Goal: Task Accomplishment & Management: Complete application form

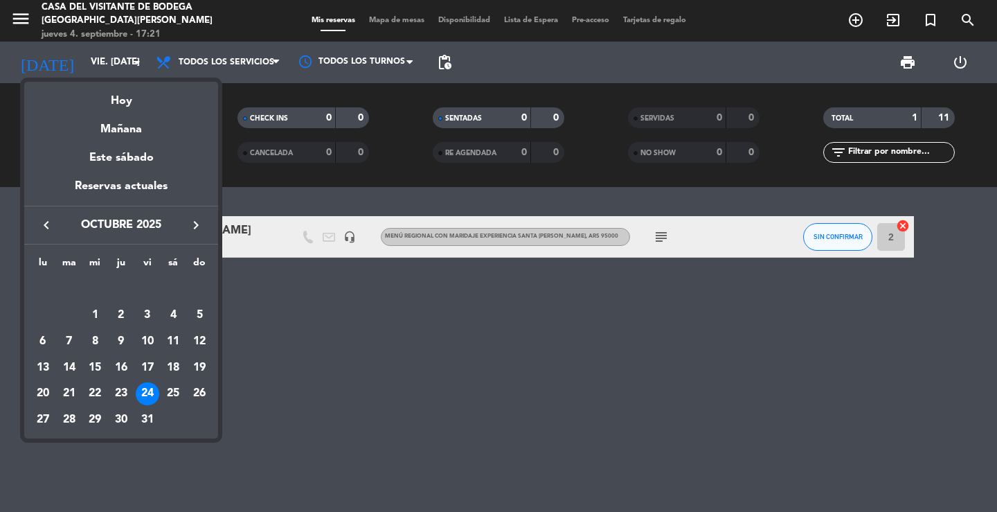
click at [35, 2] on div at bounding box center [498, 256] width 997 height 512
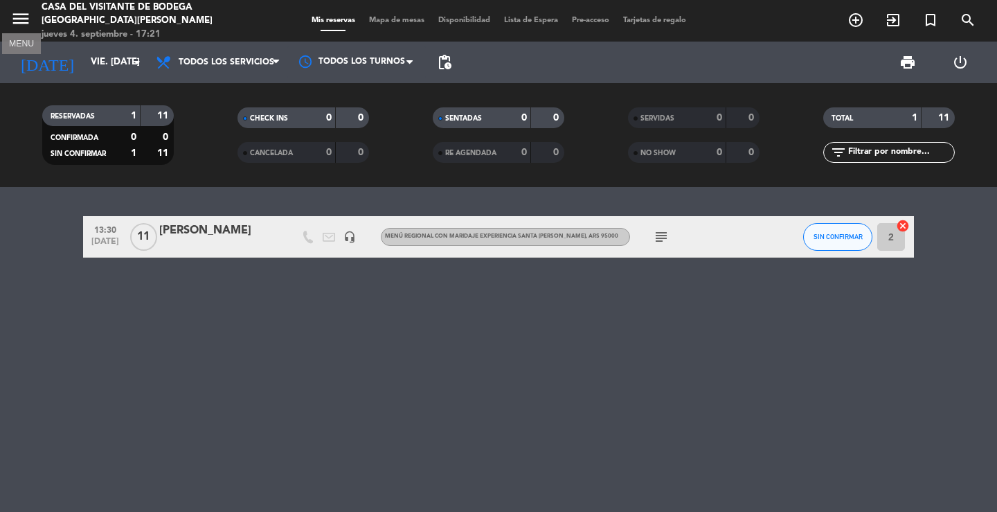
click at [23, 21] on icon "menu" at bounding box center [20, 18] width 21 height 21
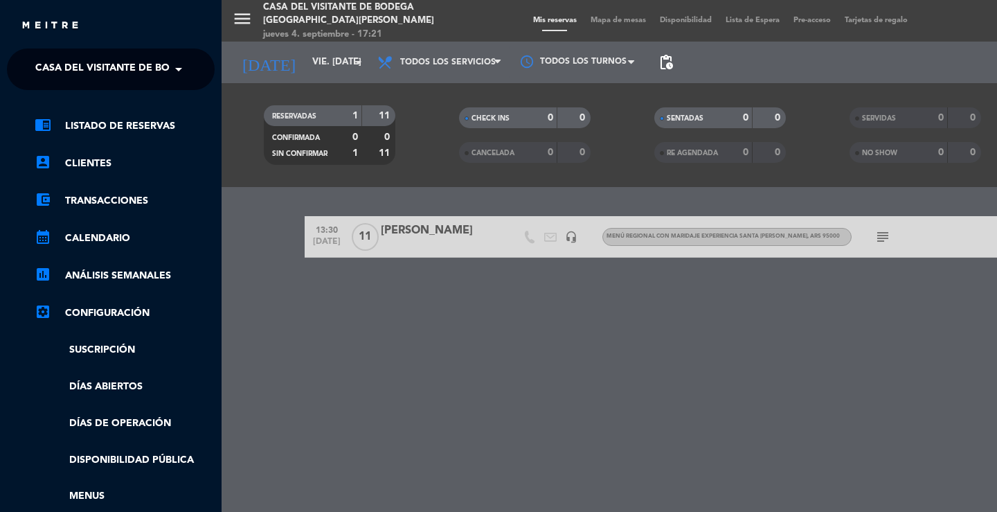
click at [71, 76] on span "Casa del Visitante de Bodega [GEOGRAPHIC_DATA][PERSON_NAME]" at bounding box center [209, 69] width 348 height 29
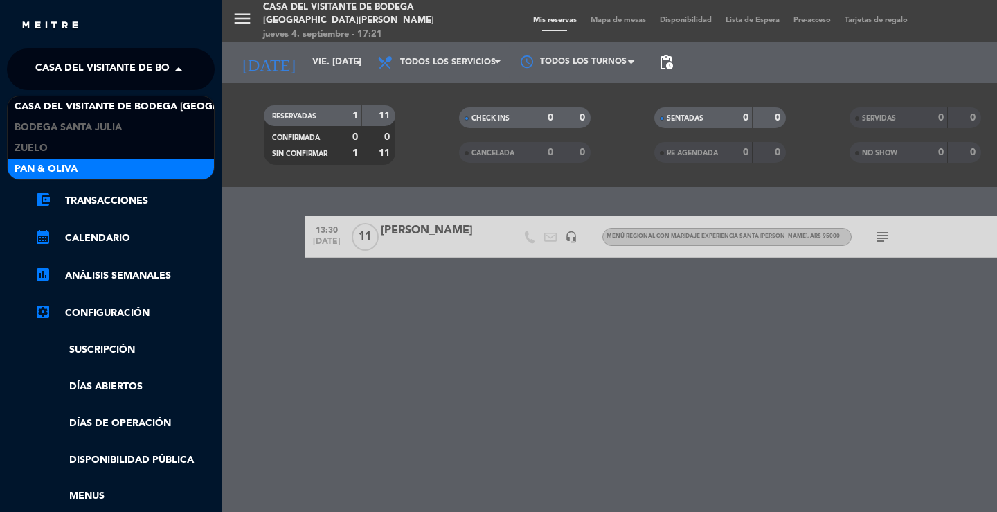
click at [89, 168] on div "Pan & Oliva" at bounding box center [111, 169] width 206 height 21
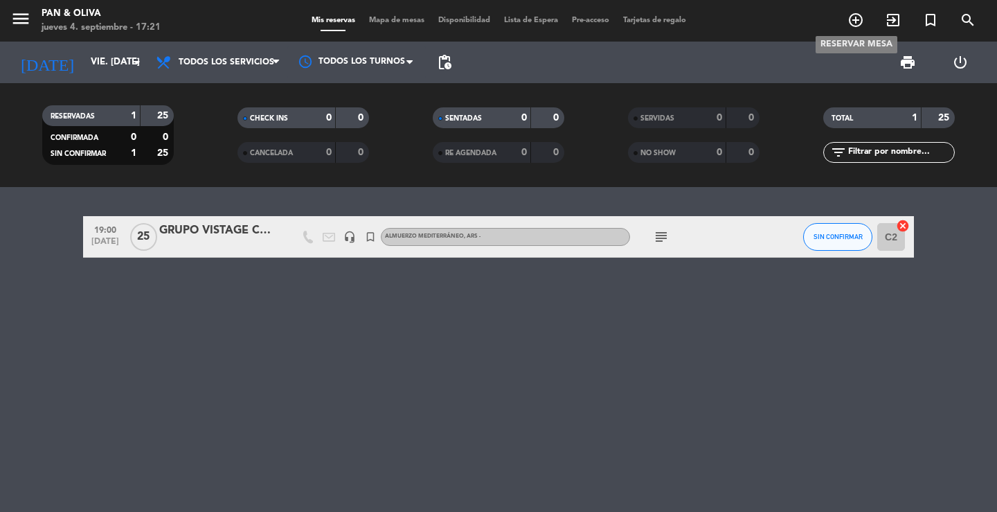
click at [860, 26] on icon "add_circle_outline" at bounding box center [856, 20] width 17 height 17
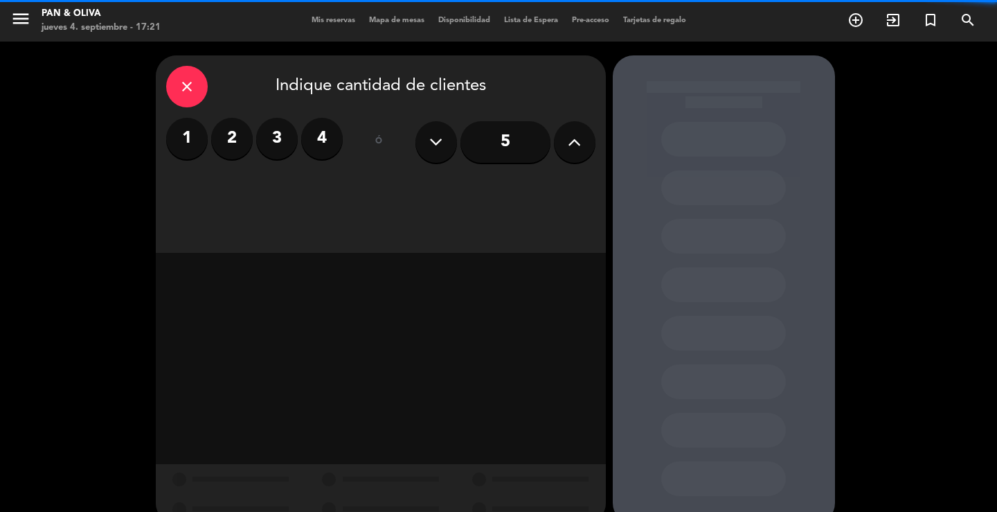
click at [195, 85] on icon "close" at bounding box center [187, 86] width 17 height 17
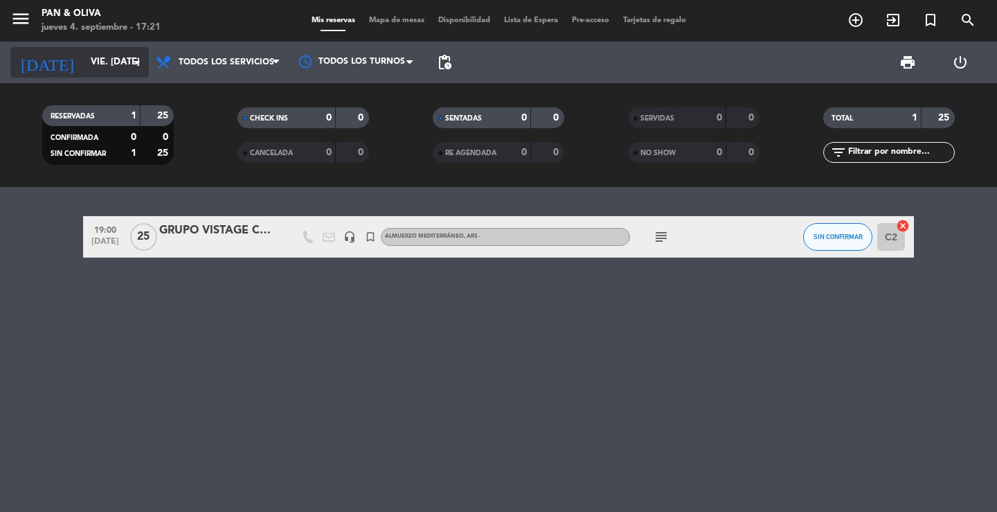
click at [109, 66] on input "vie. [DATE]" at bounding box center [145, 62] width 122 height 25
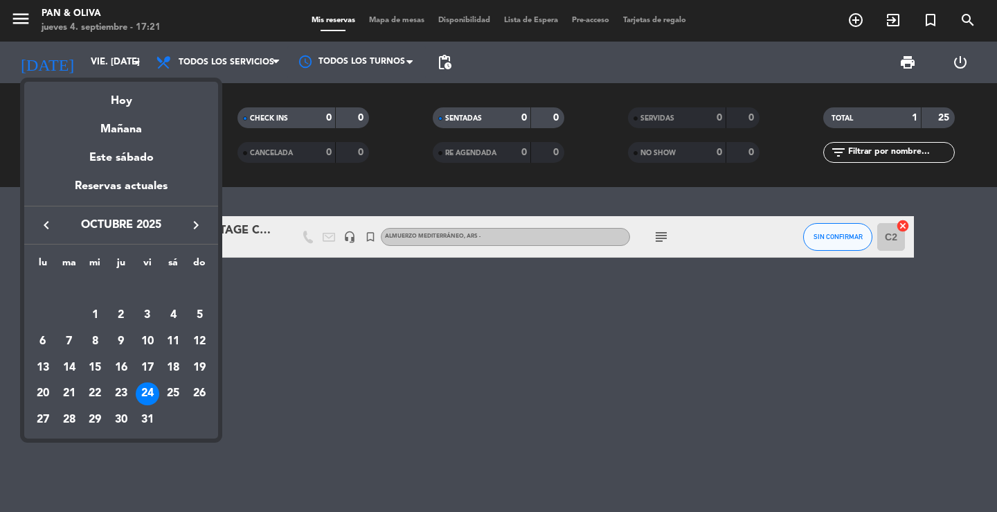
click at [195, 219] on icon "keyboard_arrow_right" at bounding box center [196, 225] width 17 height 17
click at [195, 218] on icon "keyboard_arrow_right" at bounding box center [196, 225] width 17 height 17
click at [113, 310] on div "4" at bounding box center [121, 315] width 24 height 24
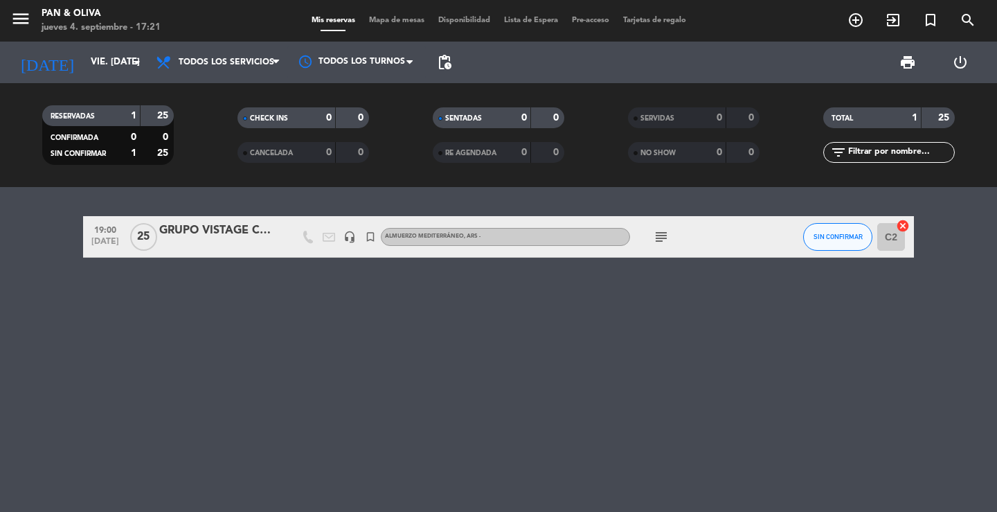
type input "[DEMOGRAPHIC_DATA] 4 dic."
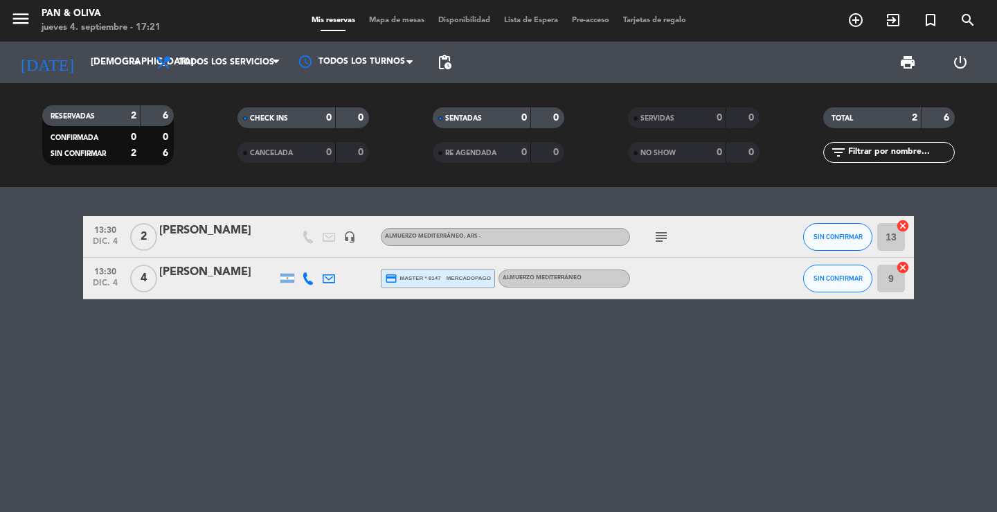
click at [663, 235] on icon "subject" at bounding box center [661, 237] width 17 height 17
click at [230, 245] on div at bounding box center [218, 245] width 118 height 11
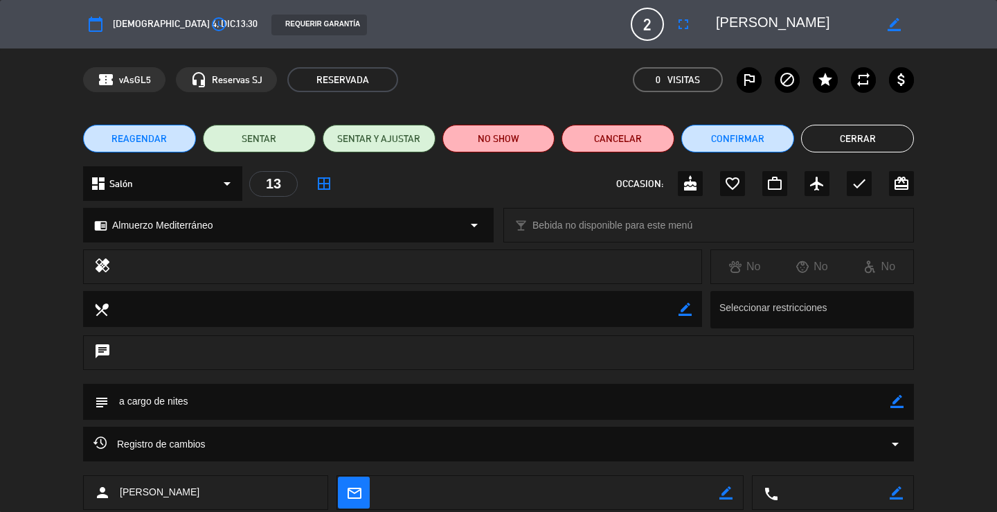
click at [887, 132] on button "Cerrar" at bounding box center [857, 139] width 113 height 28
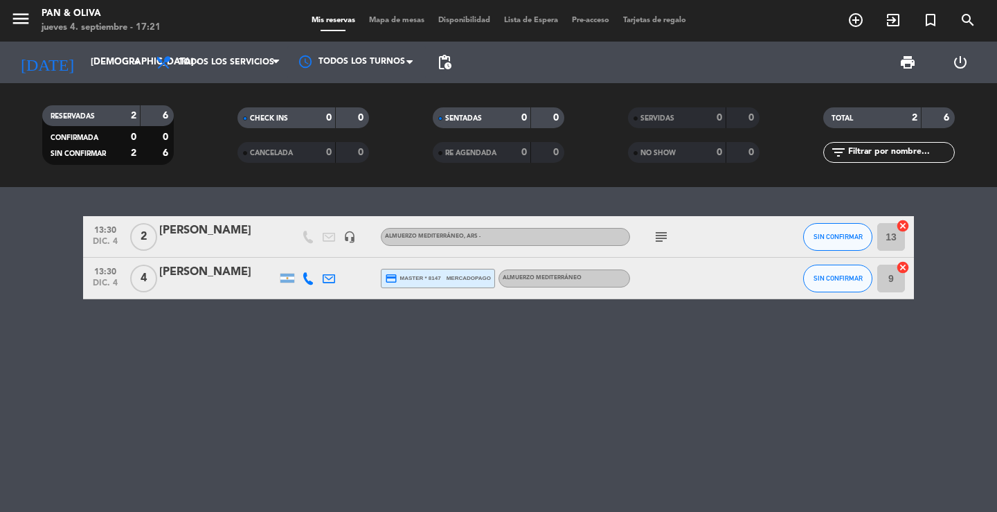
click at [197, 233] on div "[PERSON_NAME]" at bounding box center [218, 231] width 118 height 18
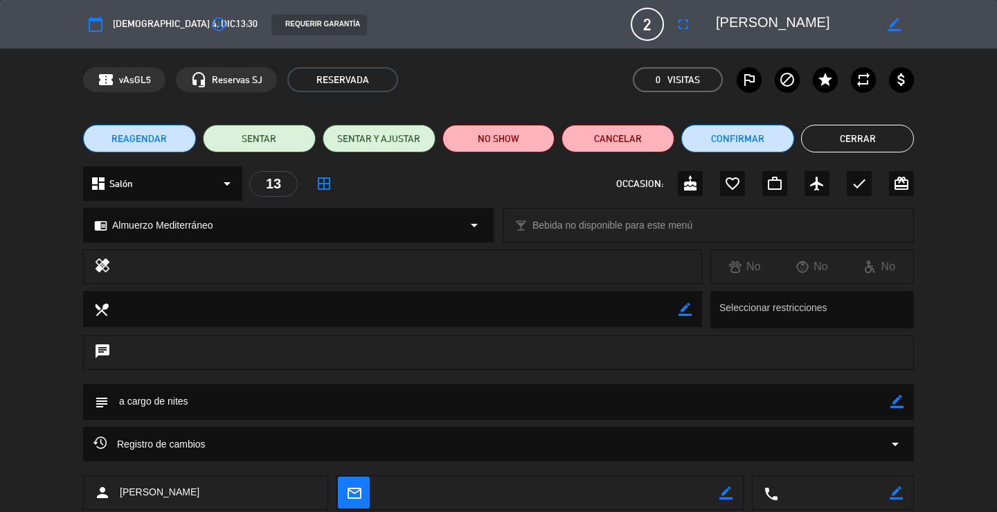
click at [895, 24] on icon "border_color" at bounding box center [894, 24] width 13 height 13
drag, startPoint x: 898, startPoint y: 400, endPoint x: 522, endPoint y: 395, distance: 375.4
click at [898, 400] on icon "border_color" at bounding box center [897, 401] width 13 height 13
click at [117, 398] on textarea at bounding box center [500, 401] width 782 height 35
type textarea "INGLES/ a cargo de nites"
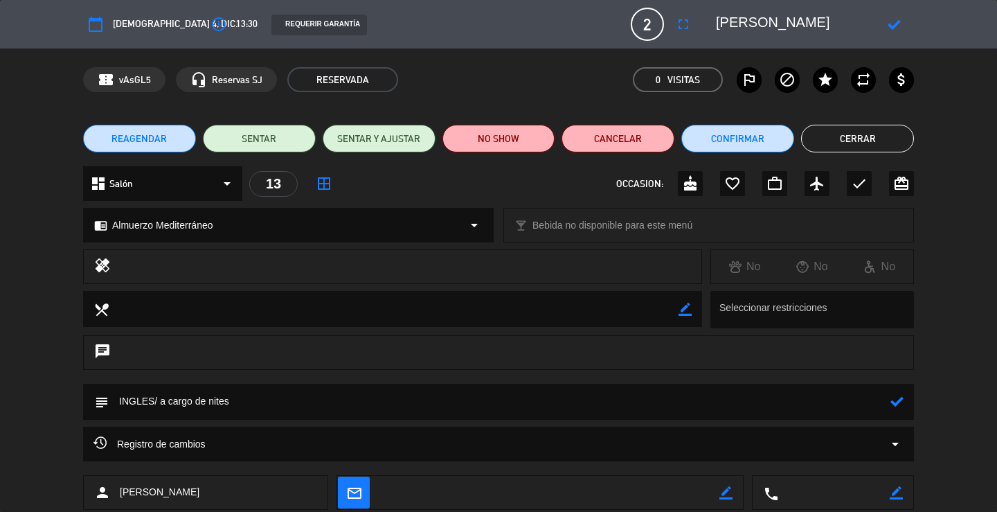
click at [893, 404] on icon at bounding box center [897, 401] width 13 height 13
drag, startPoint x: 842, startPoint y: 24, endPoint x: 711, endPoint y: 15, distance: 130.5
click at [711, 15] on div at bounding box center [810, 24] width 208 height 25
click at [909, 28] on div at bounding box center [894, 24] width 39 height 25
click at [899, 18] on div at bounding box center [894, 24] width 39 height 25
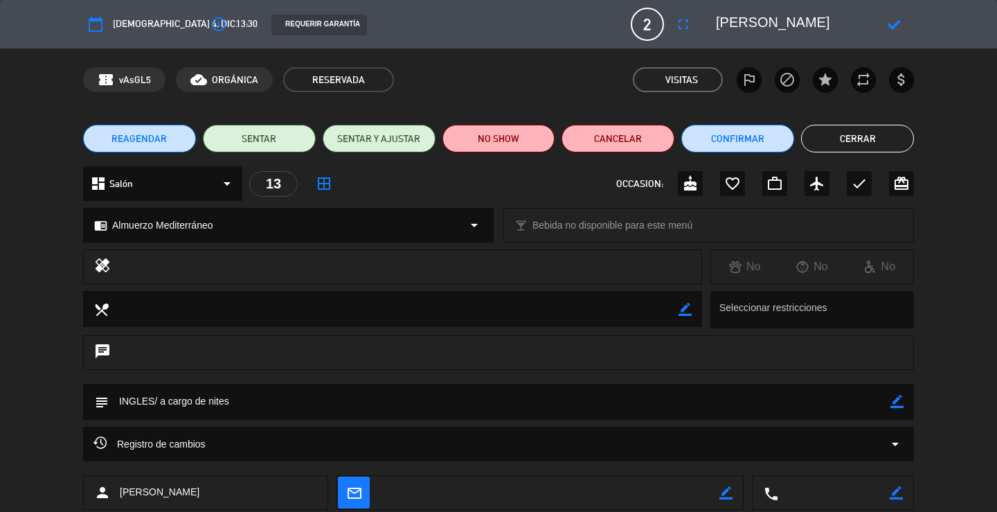
click at [898, 20] on icon at bounding box center [894, 24] width 13 height 13
click at [857, 133] on button "Cerrar" at bounding box center [857, 139] width 113 height 28
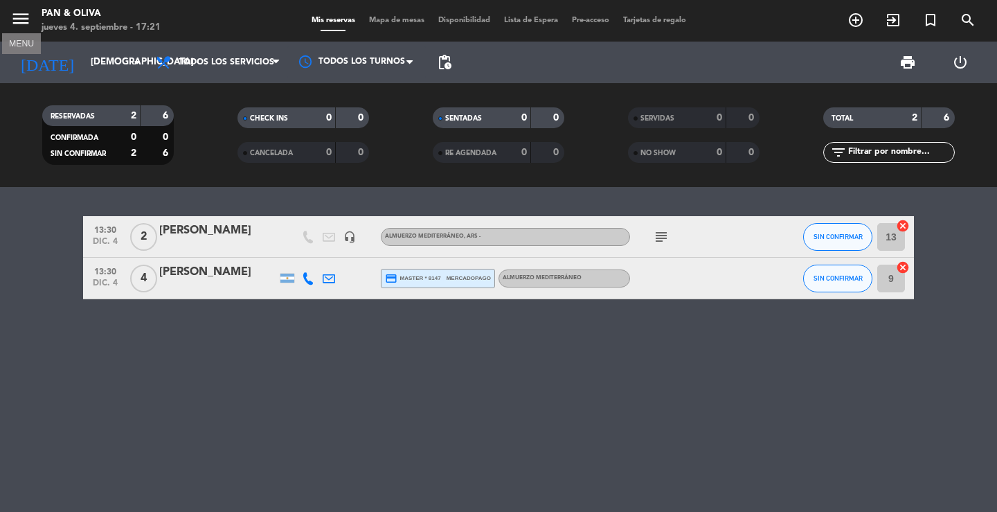
click at [23, 15] on icon "menu" at bounding box center [20, 18] width 21 height 21
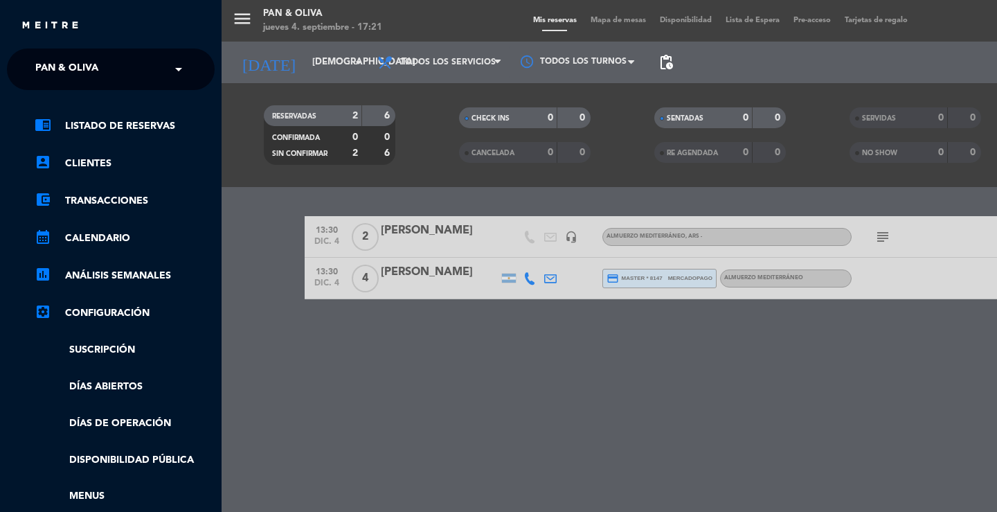
click at [59, 64] on span "Pan & Oliva" at bounding box center [66, 69] width 63 height 29
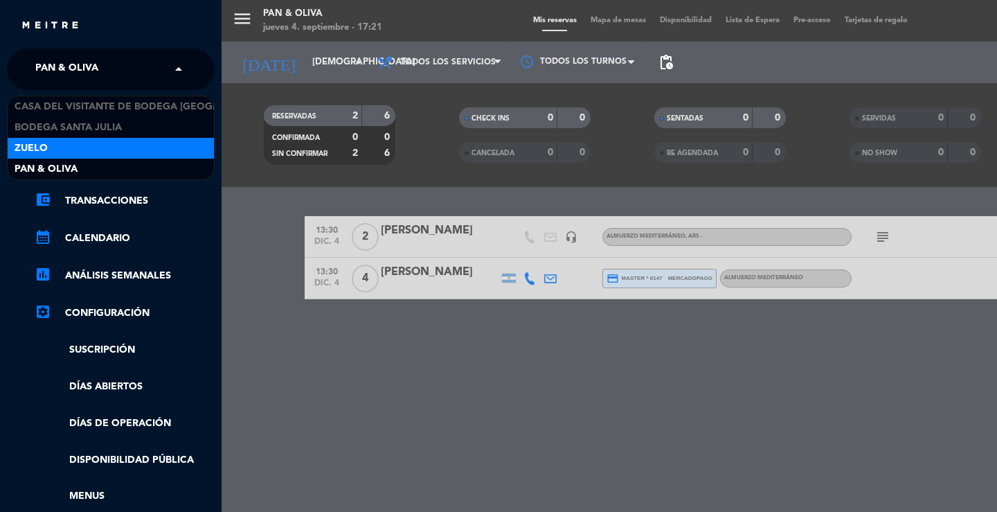
click at [55, 146] on div "Zuelo" at bounding box center [111, 148] width 206 height 21
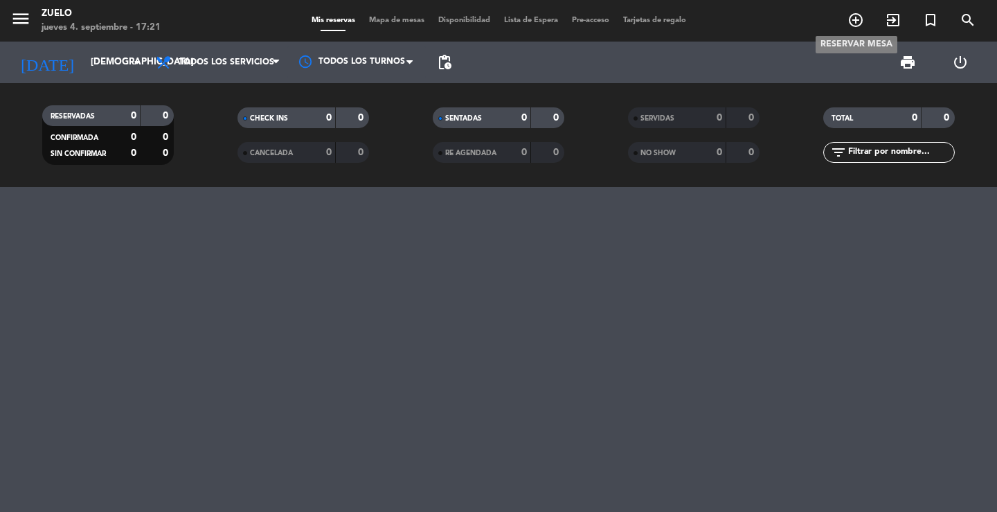
click at [853, 14] on icon "add_circle_outline" at bounding box center [856, 20] width 17 height 17
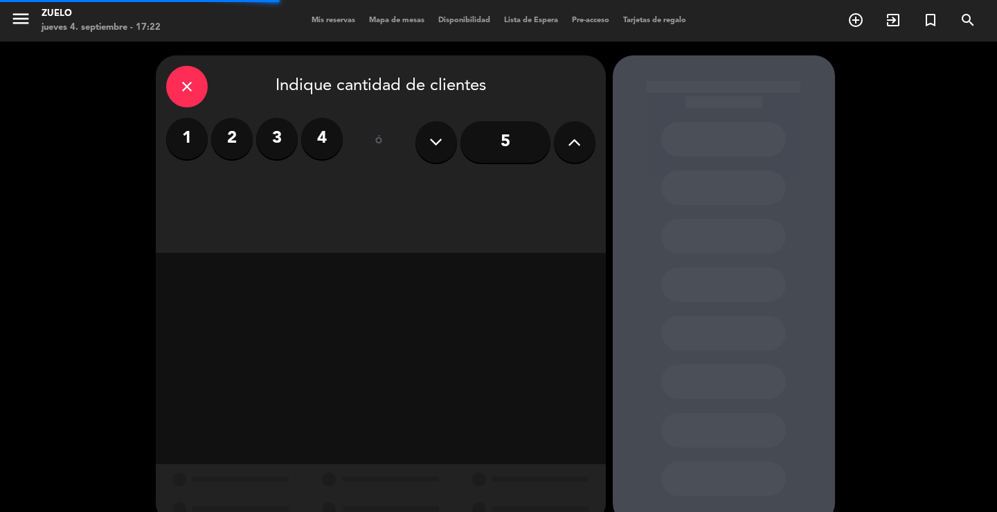
click at [229, 126] on label "2" at bounding box center [232, 139] width 42 height 42
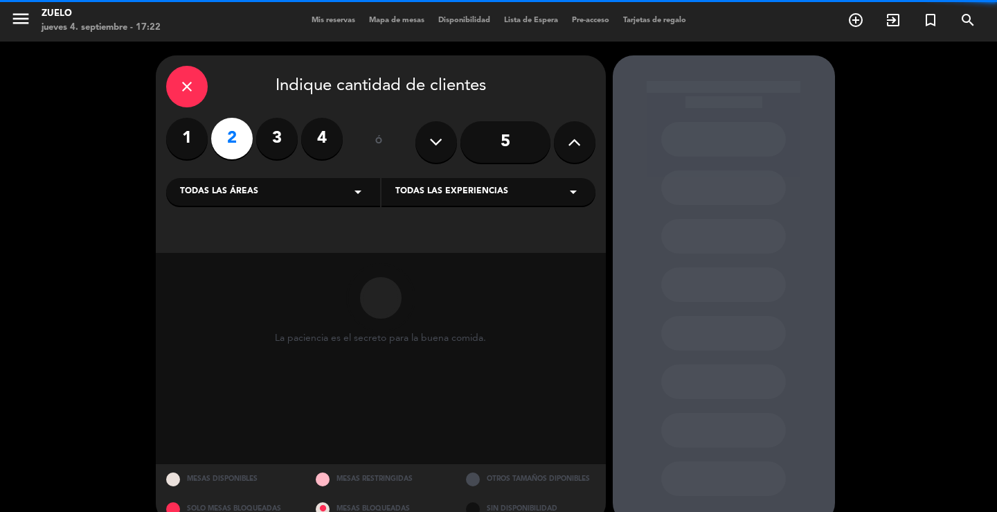
click at [357, 187] on icon "arrow_drop_down" at bounding box center [358, 192] width 17 height 17
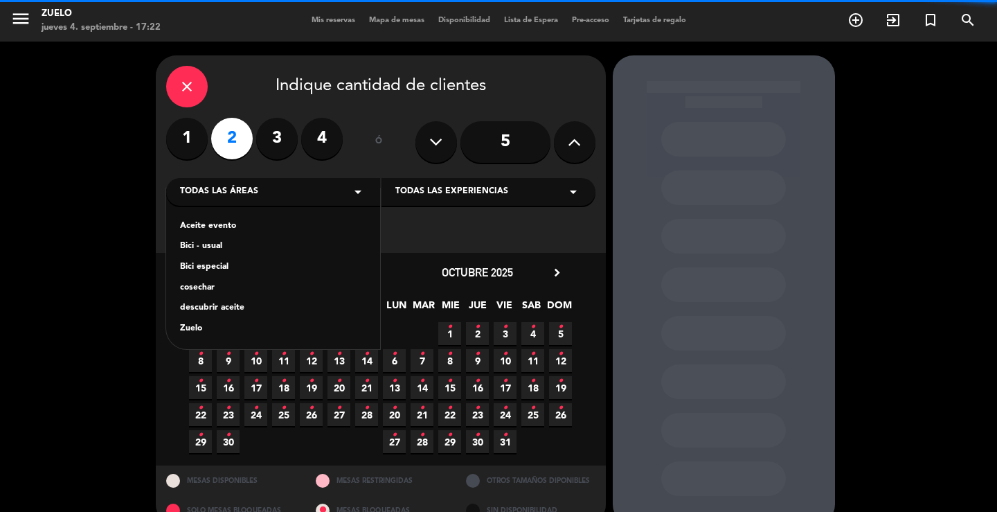
click at [192, 330] on div "Zuelo" at bounding box center [273, 329] width 186 height 14
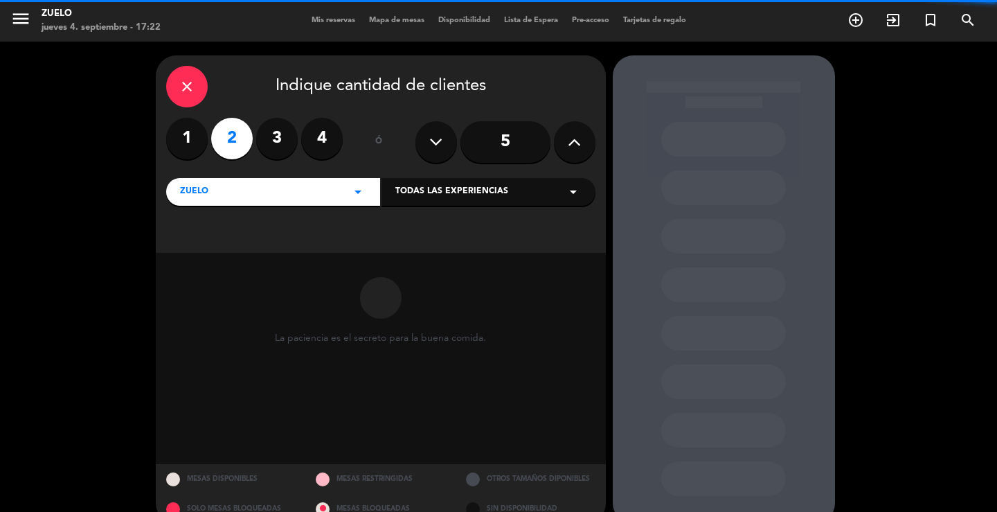
click at [484, 190] on span "Todas las experiencias" at bounding box center [451, 192] width 113 height 14
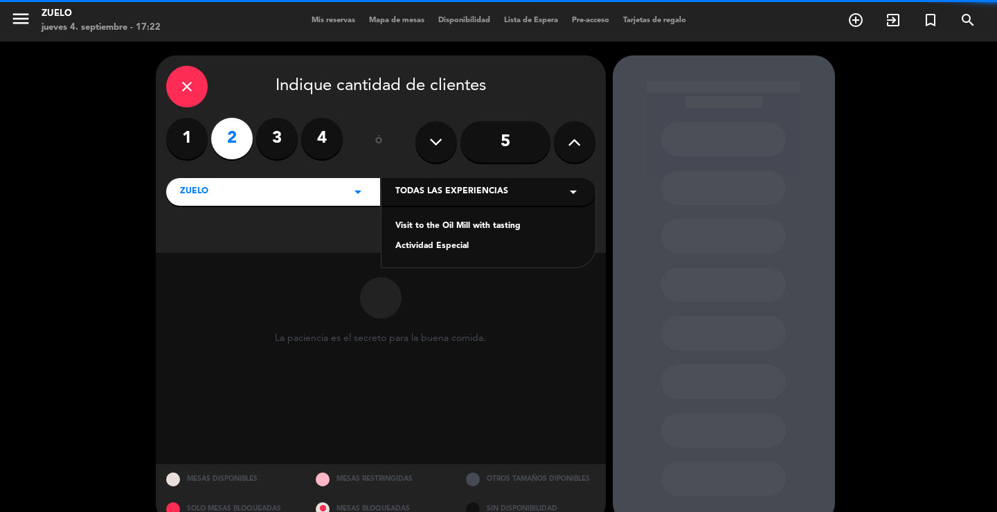
click at [434, 225] on div "Visit to the Oil Mill with tasting" at bounding box center [488, 227] width 186 height 14
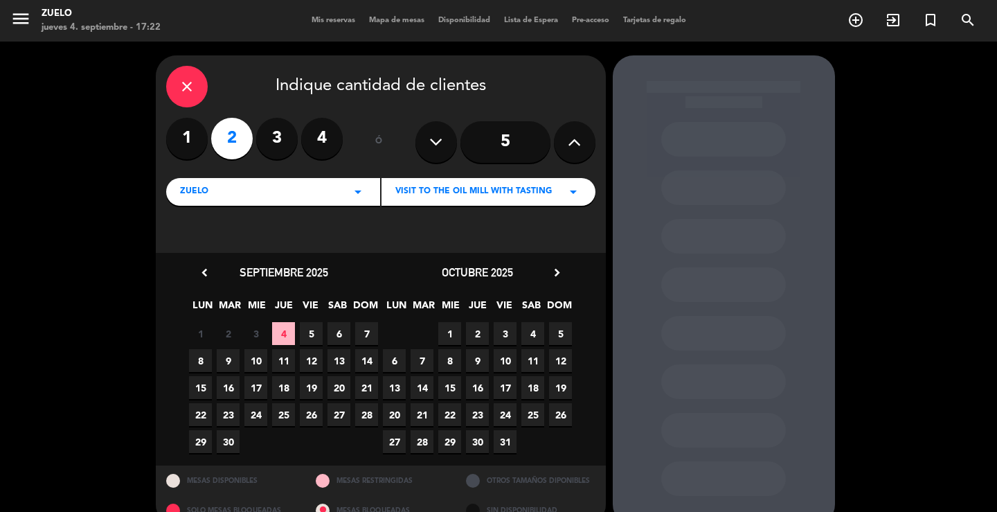
click at [550, 274] on icon "chevron_right" at bounding box center [557, 272] width 15 height 15
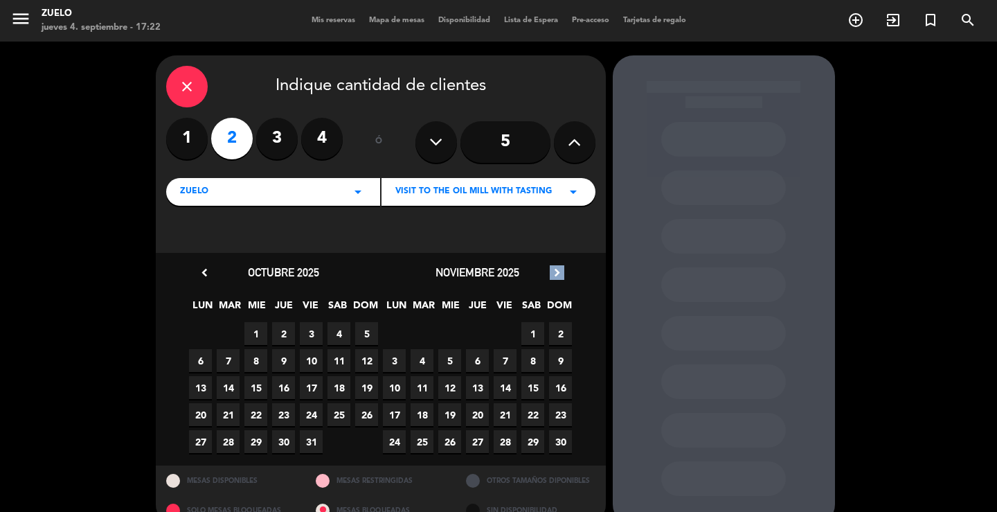
click at [550, 274] on icon "chevron_right" at bounding box center [557, 272] width 15 height 15
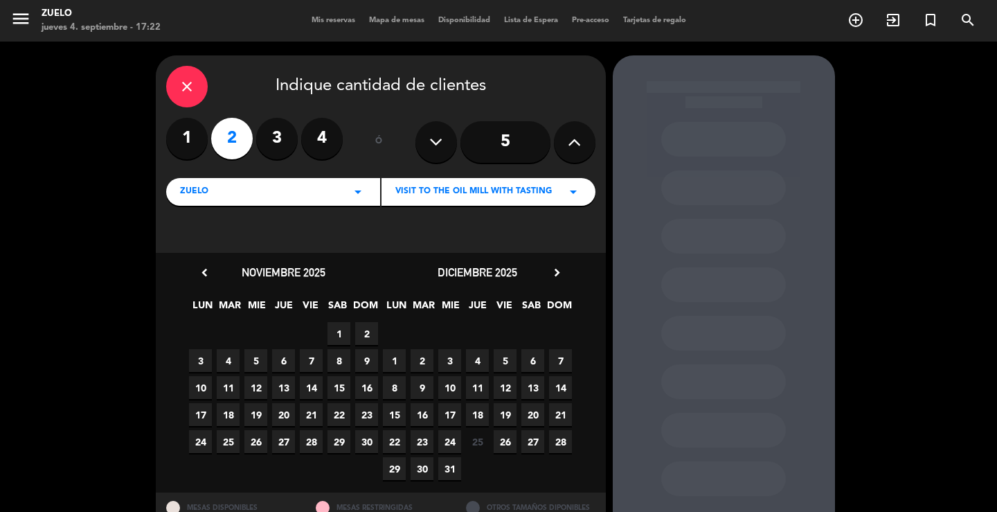
click at [473, 358] on span "4" at bounding box center [477, 360] width 23 height 23
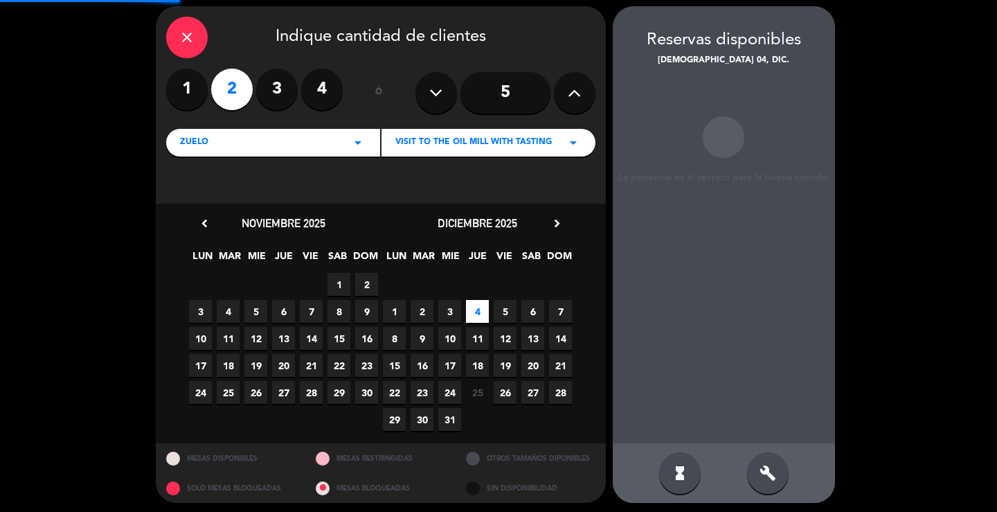
scroll to position [53, 0]
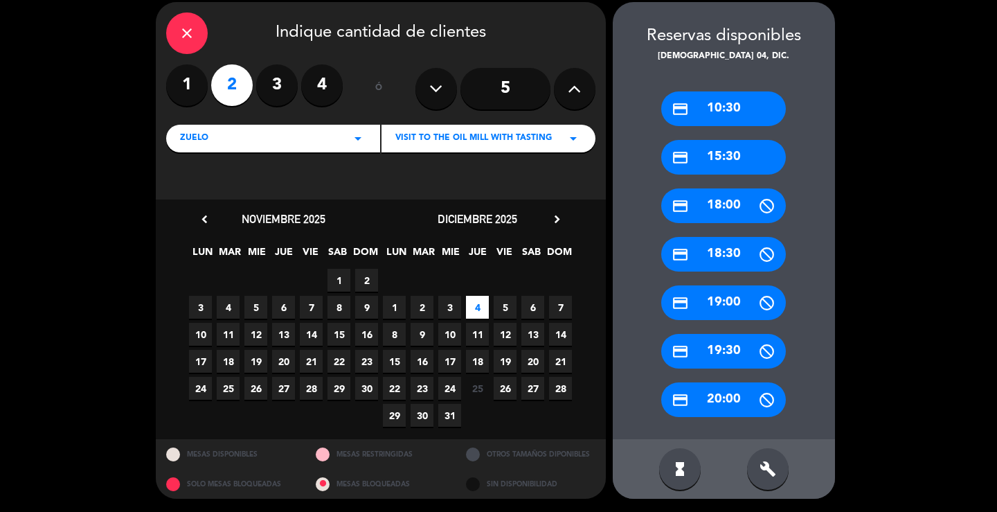
click at [722, 166] on div "credit_card 15:30" at bounding box center [723, 157] width 125 height 35
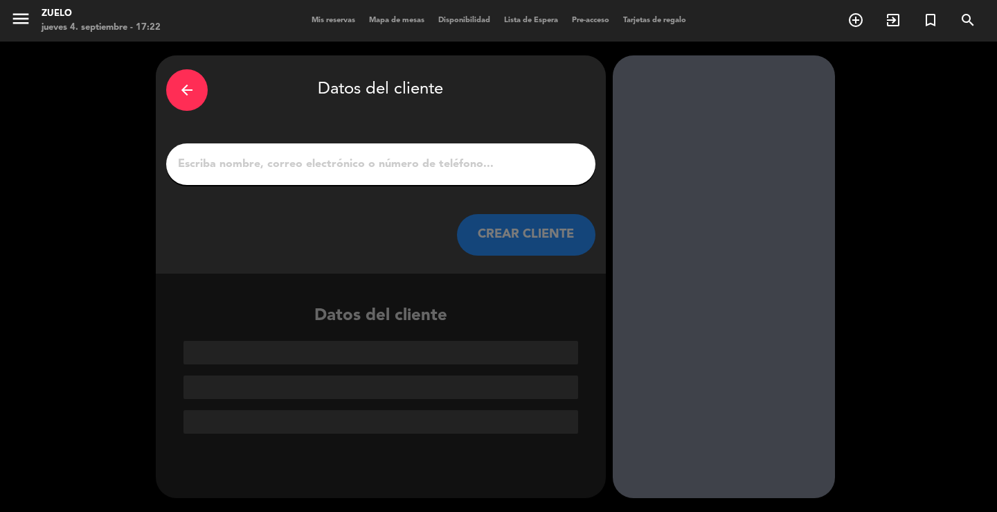
click at [434, 169] on input "1" at bounding box center [381, 163] width 409 height 19
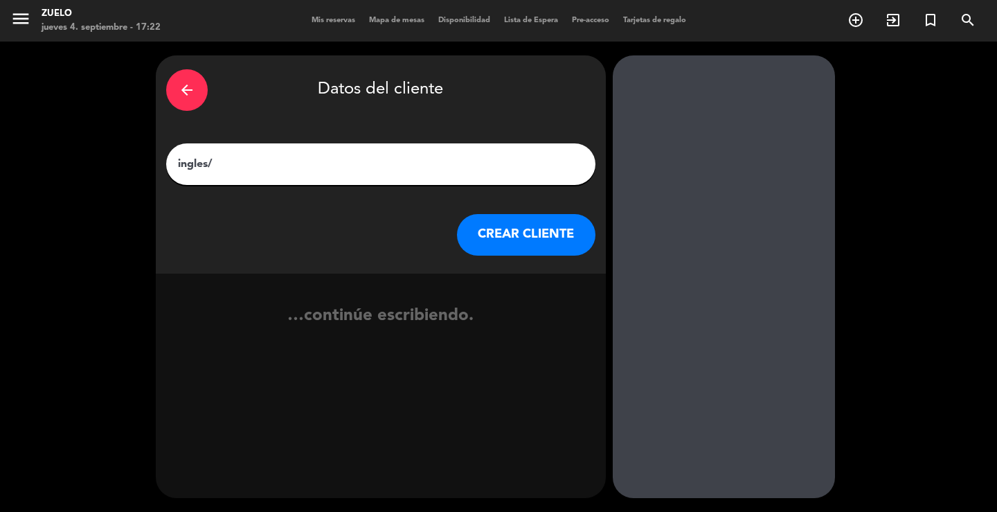
paste input "[PERSON_NAME]"
type input "ingles/ [PERSON_NAME]"
click at [506, 240] on button "CREAR CLIENTE" at bounding box center [526, 235] width 139 height 42
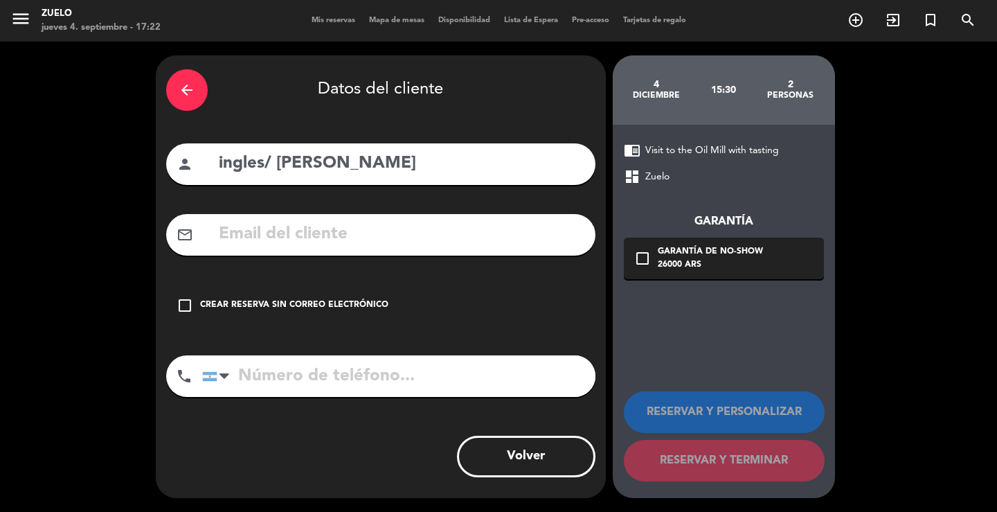
click at [349, 312] on div "Crear reserva sin correo electrónico" at bounding box center [294, 306] width 188 height 14
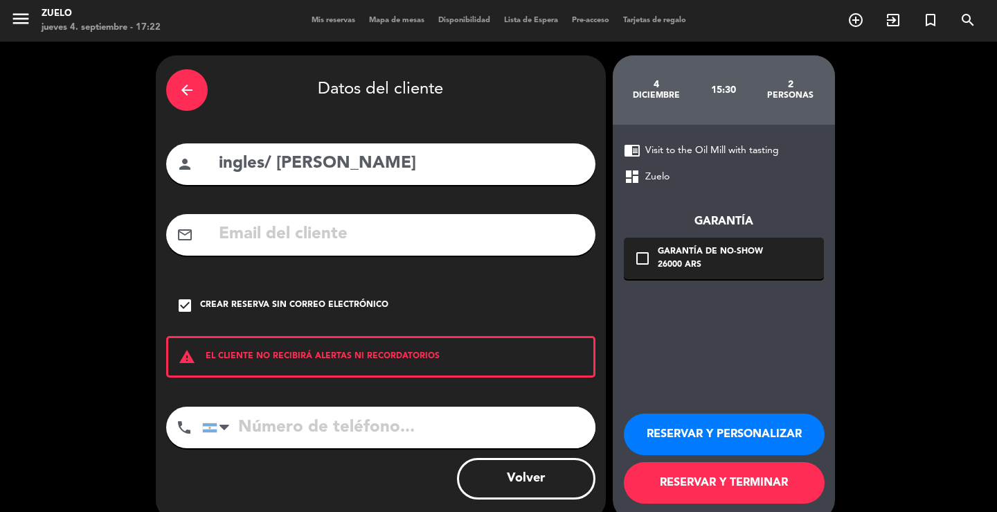
click at [760, 435] on button "RESERVAR Y PERSONALIZAR" at bounding box center [724, 434] width 201 height 42
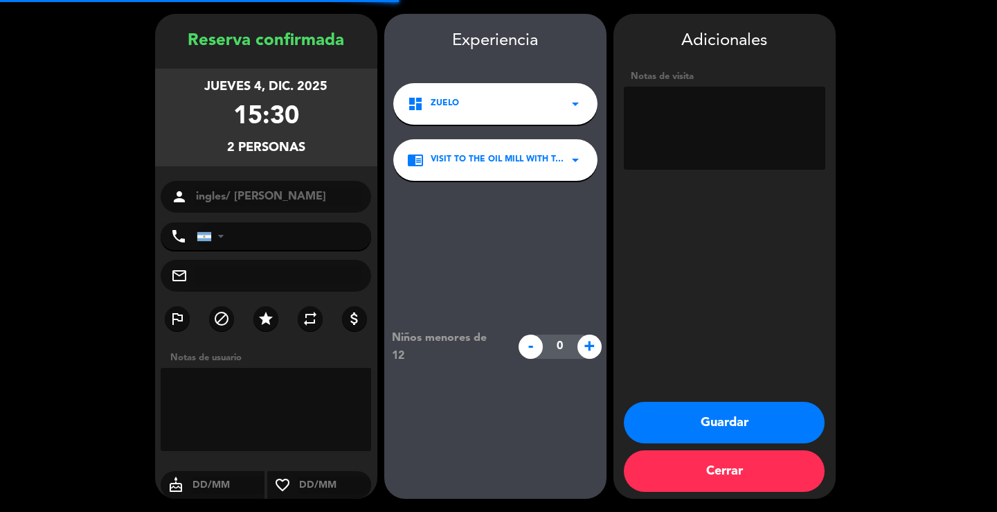
scroll to position [42, 0]
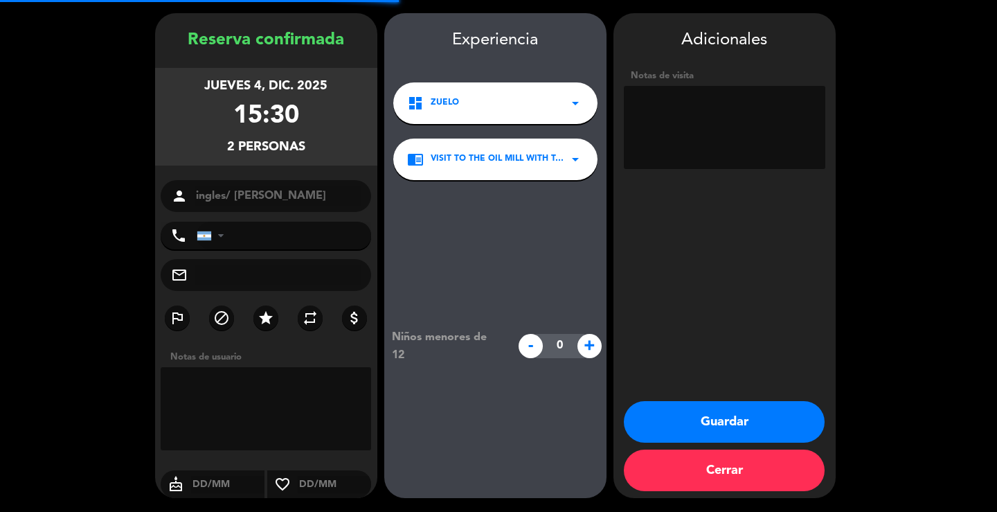
click at [760, 149] on textarea at bounding box center [725, 127] width 202 height 83
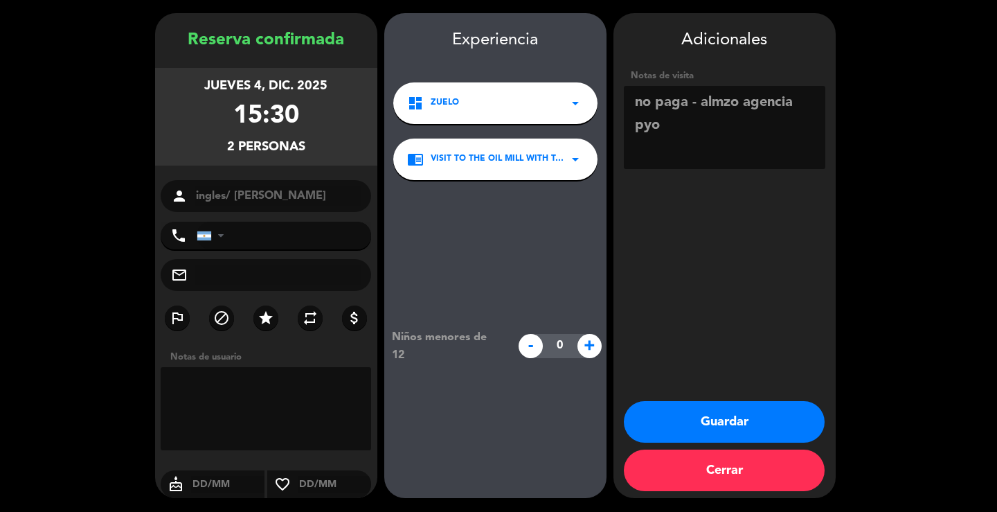
type textarea "no paga - almzo agencia pyo"
click at [805, 434] on button "Guardar" at bounding box center [724, 422] width 201 height 42
